Goal: Task Accomplishment & Management: Manage account settings

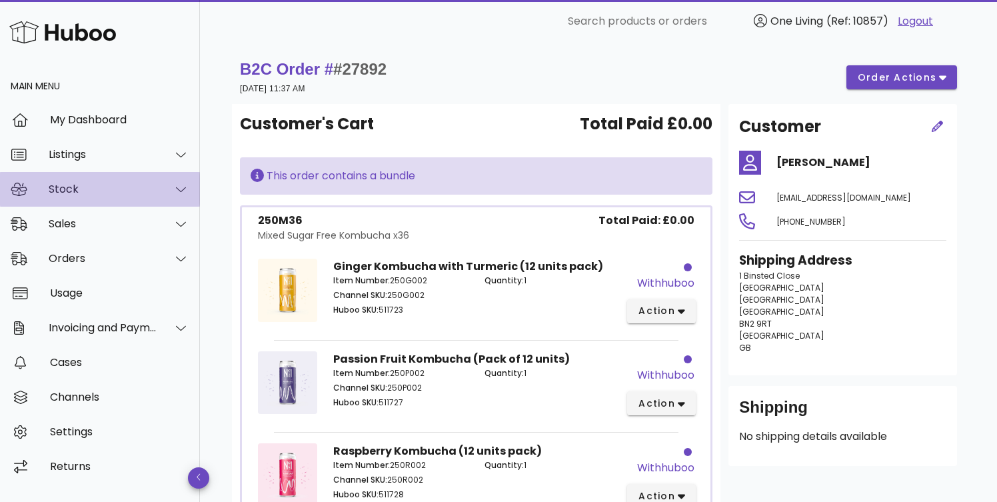
click at [112, 191] on div "Stock" at bounding box center [103, 189] width 109 height 13
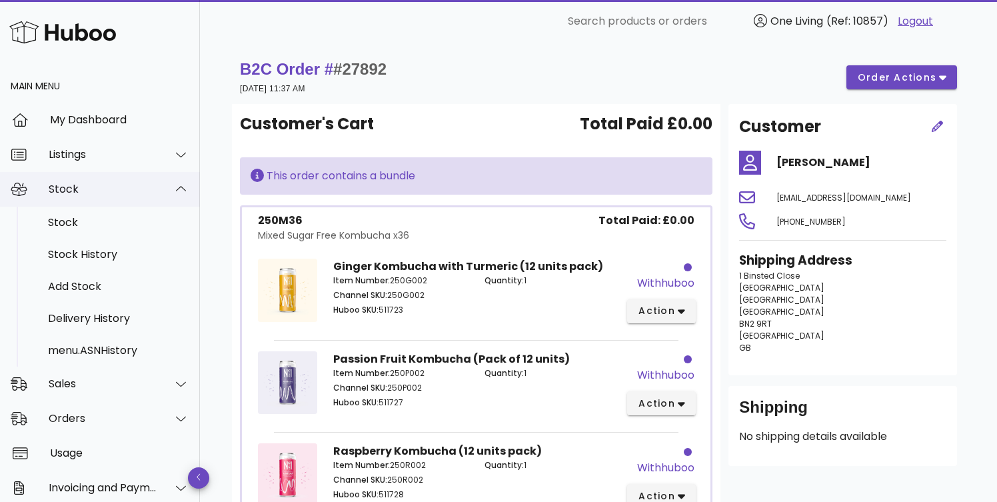
click at [112, 191] on div "Stock" at bounding box center [103, 189] width 109 height 13
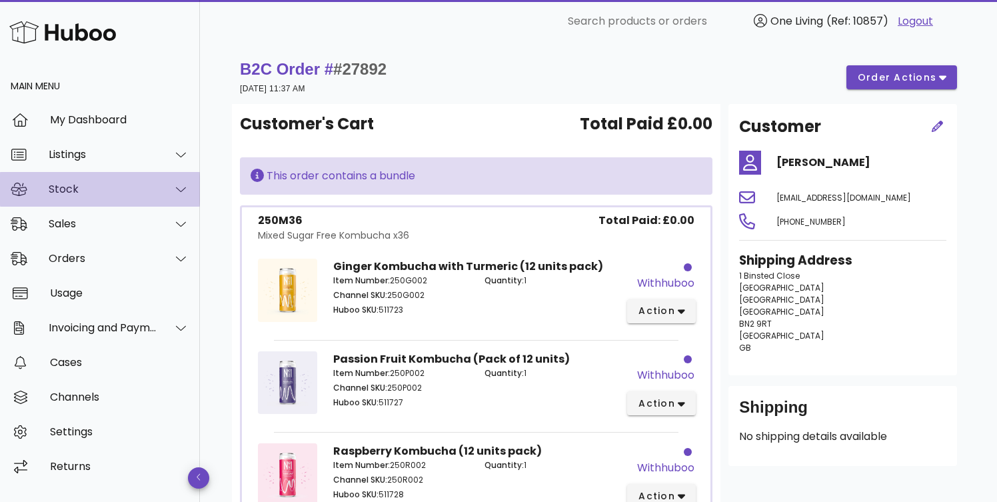
click at [130, 189] on div "Stock" at bounding box center [103, 189] width 109 height 13
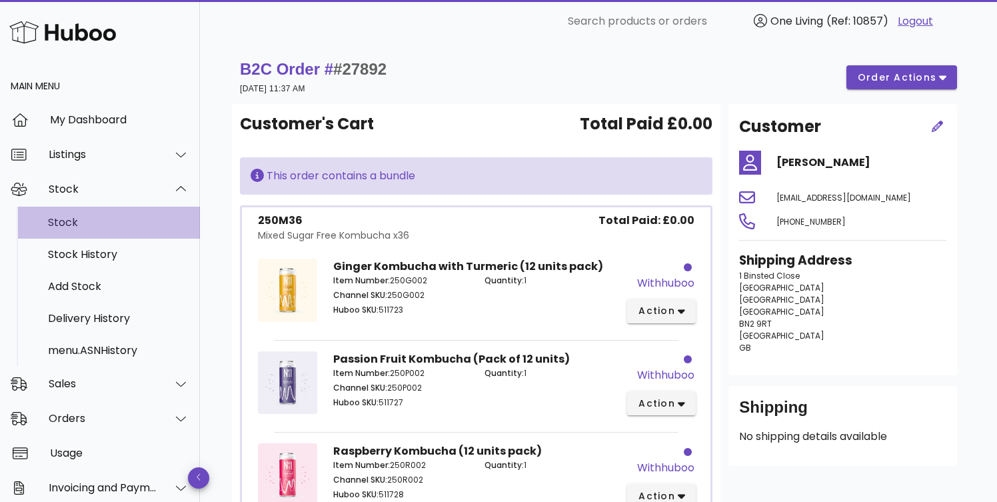
click at [132, 224] on div "Stock" at bounding box center [118, 222] width 141 height 13
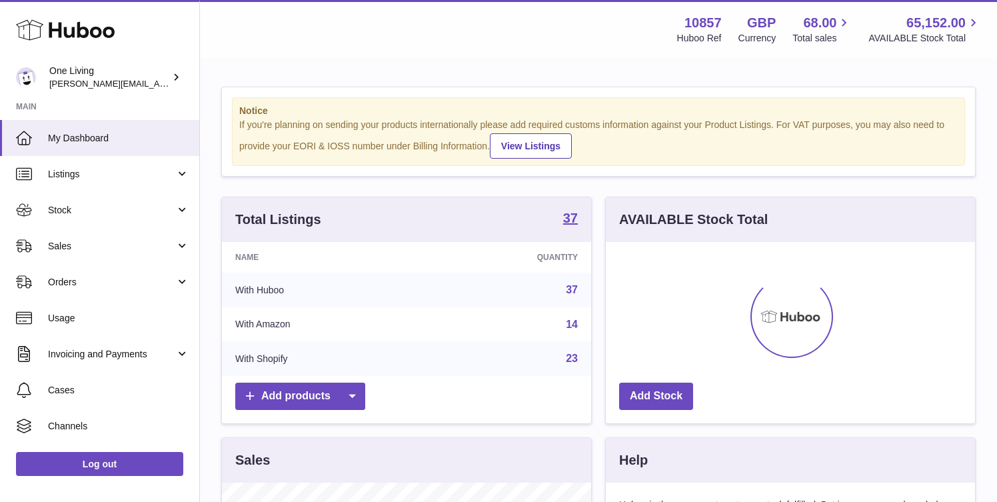
scroll to position [208, 369]
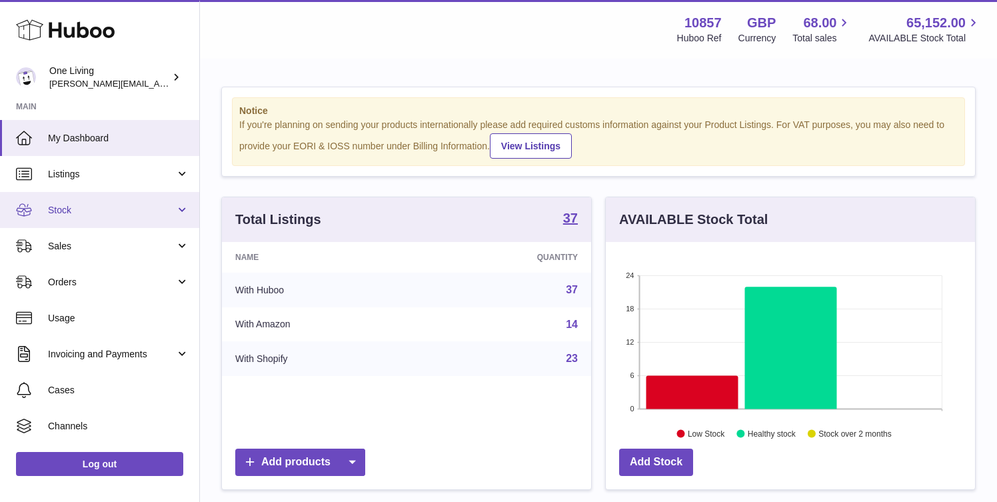
click at [151, 211] on span "Stock" at bounding box center [111, 210] width 127 height 13
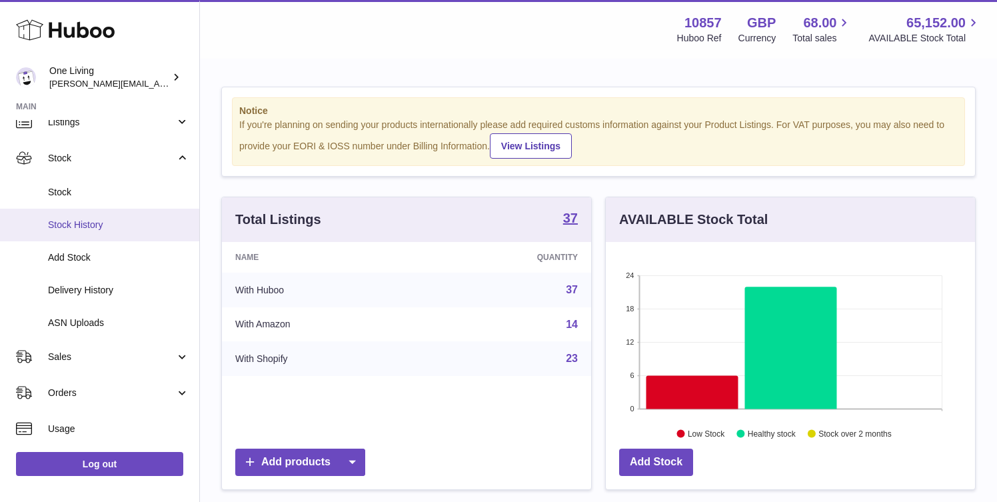
scroll to position [0, 0]
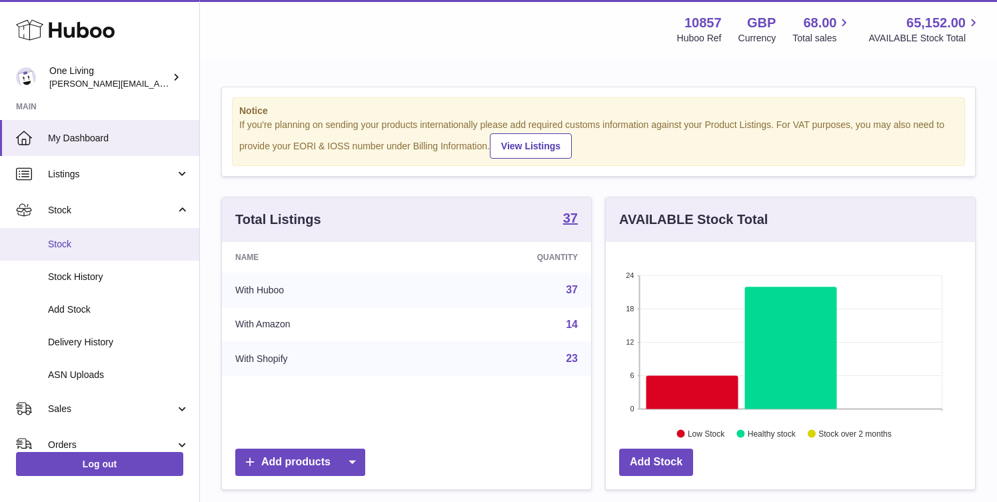
click at [151, 237] on link "Stock" at bounding box center [99, 244] width 199 height 33
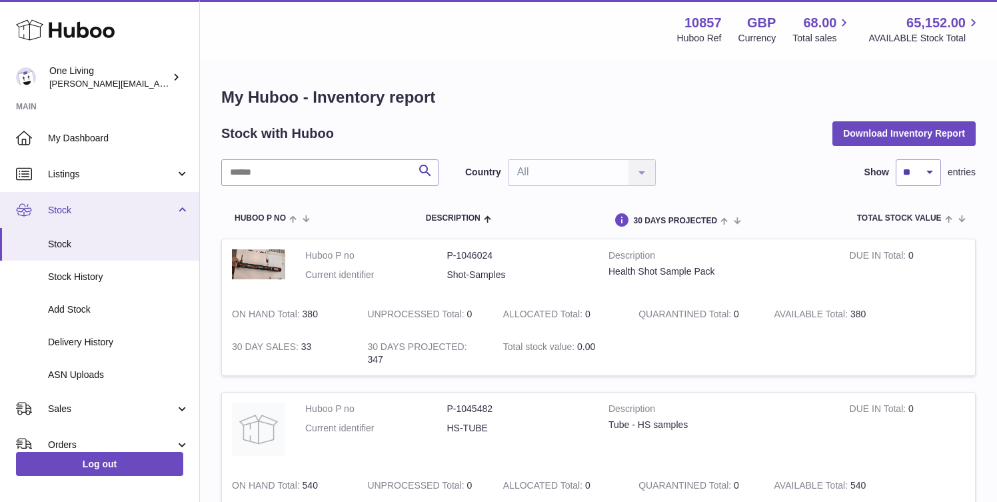
click at [186, 209] on link "Stock" at bounding box center [99, 210] width 199 height 36
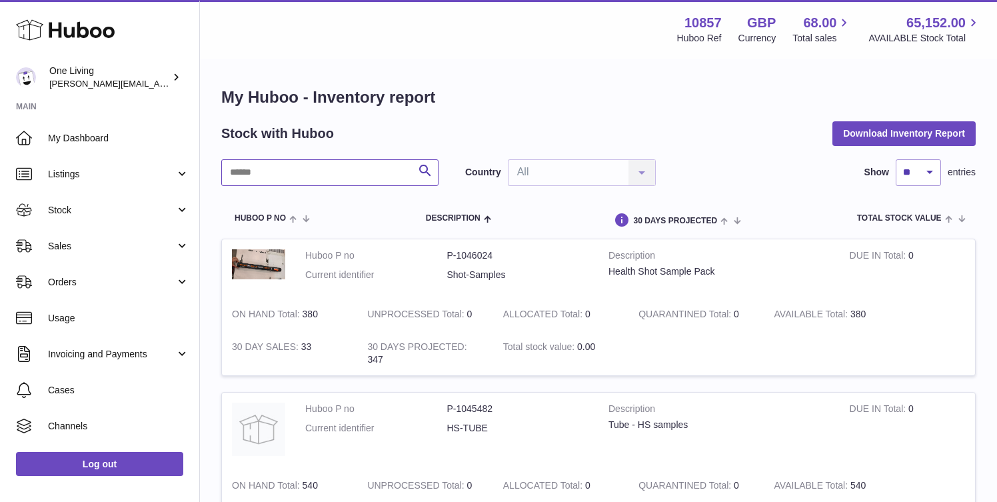
click at [341, 172] on input "text" at bounding box center [329, 172] width 217 height 27
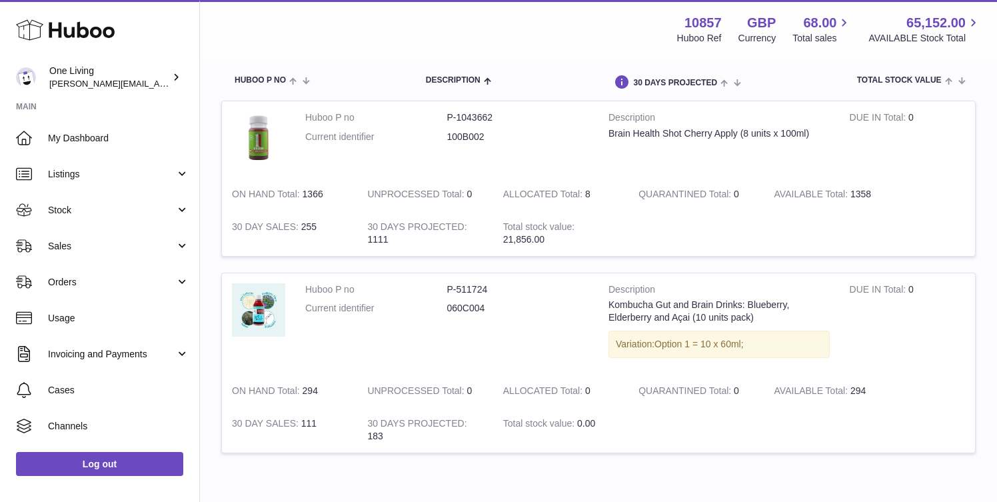
scroll to position [211, 0]
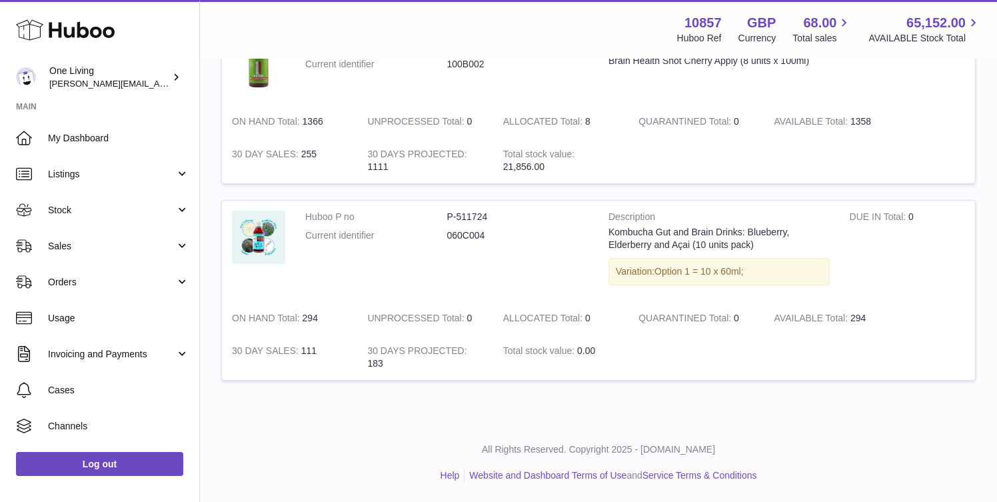
type input "*****"
